Goal: Go to known website: Access a specific website the user already knows

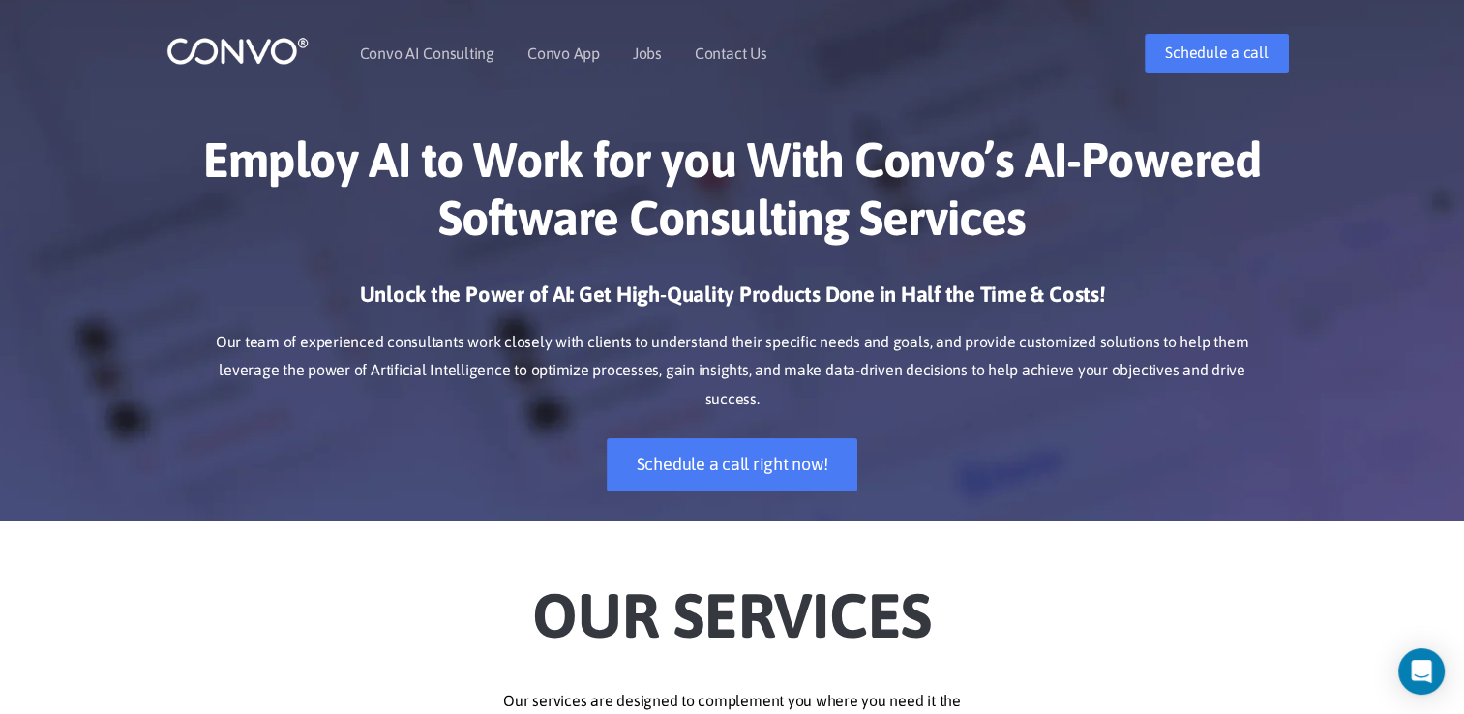
click at [265, 45] on img at bounding box center [237, 51] width 142 height 30
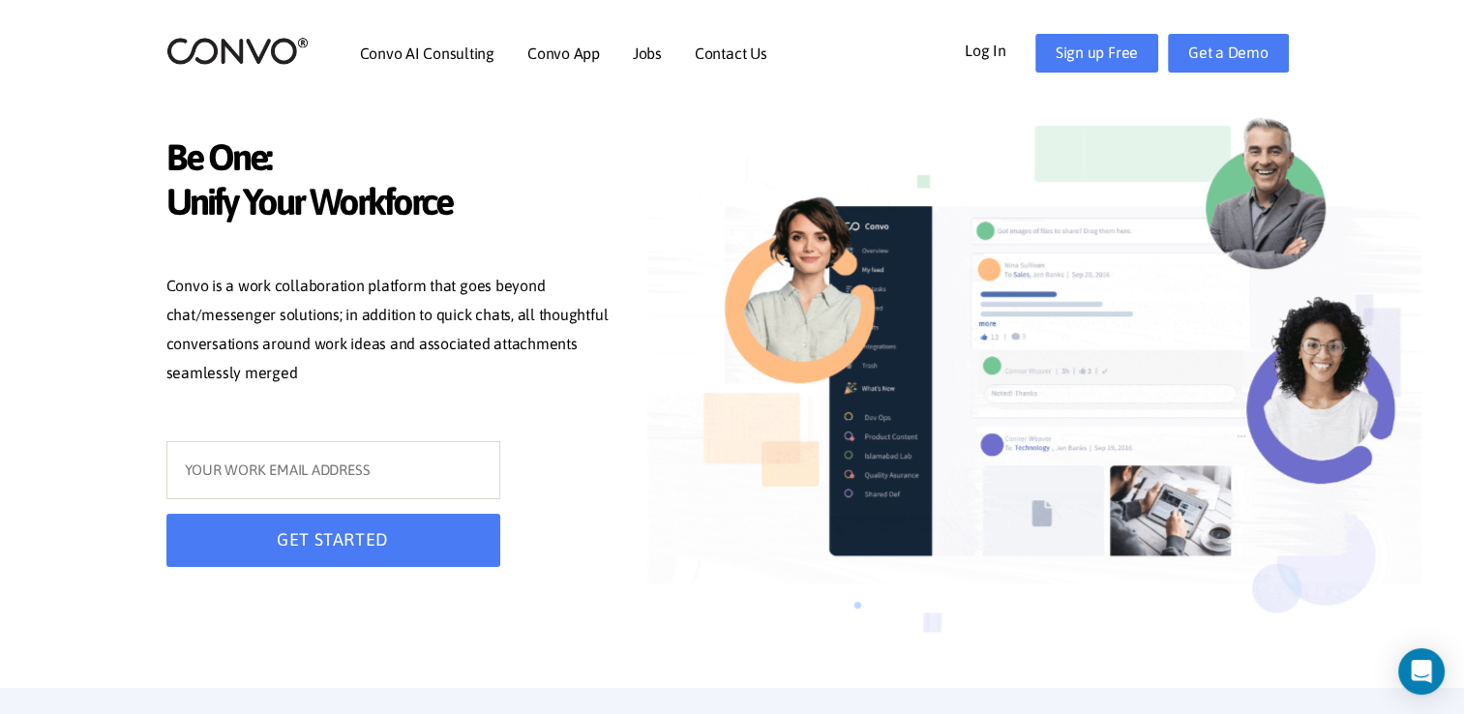
click at [977, 40] on link "Log In" at bounding box center [1000, 49] width 71 height 31
